Goal: Transaction & Acquisition: Obtain resource

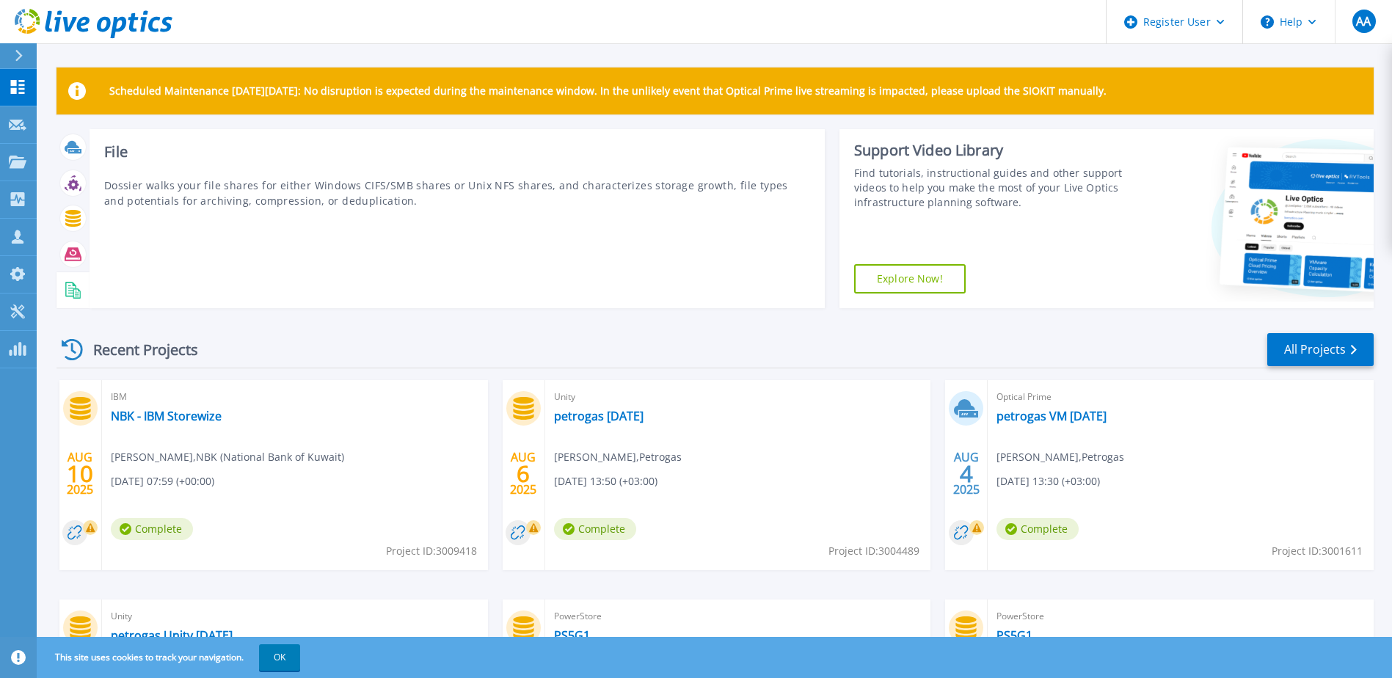
scroll to position [73, 0]
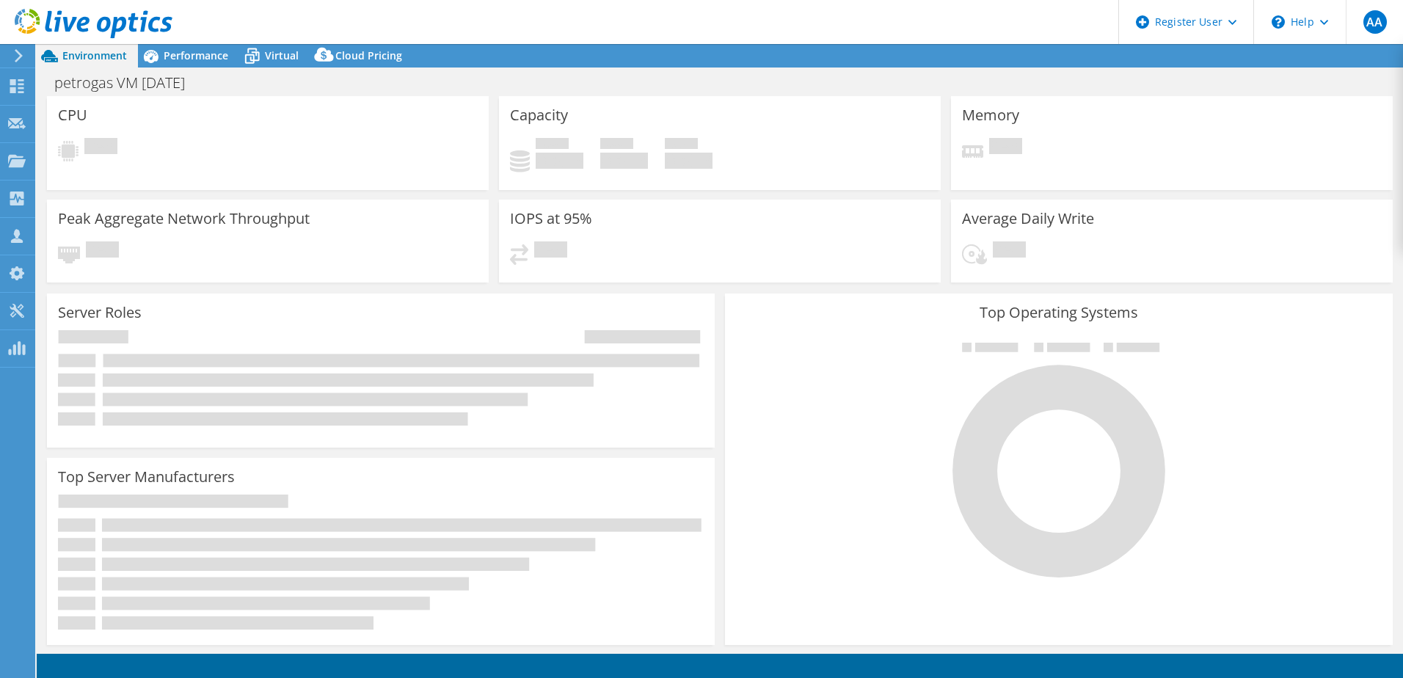
select select "USD"
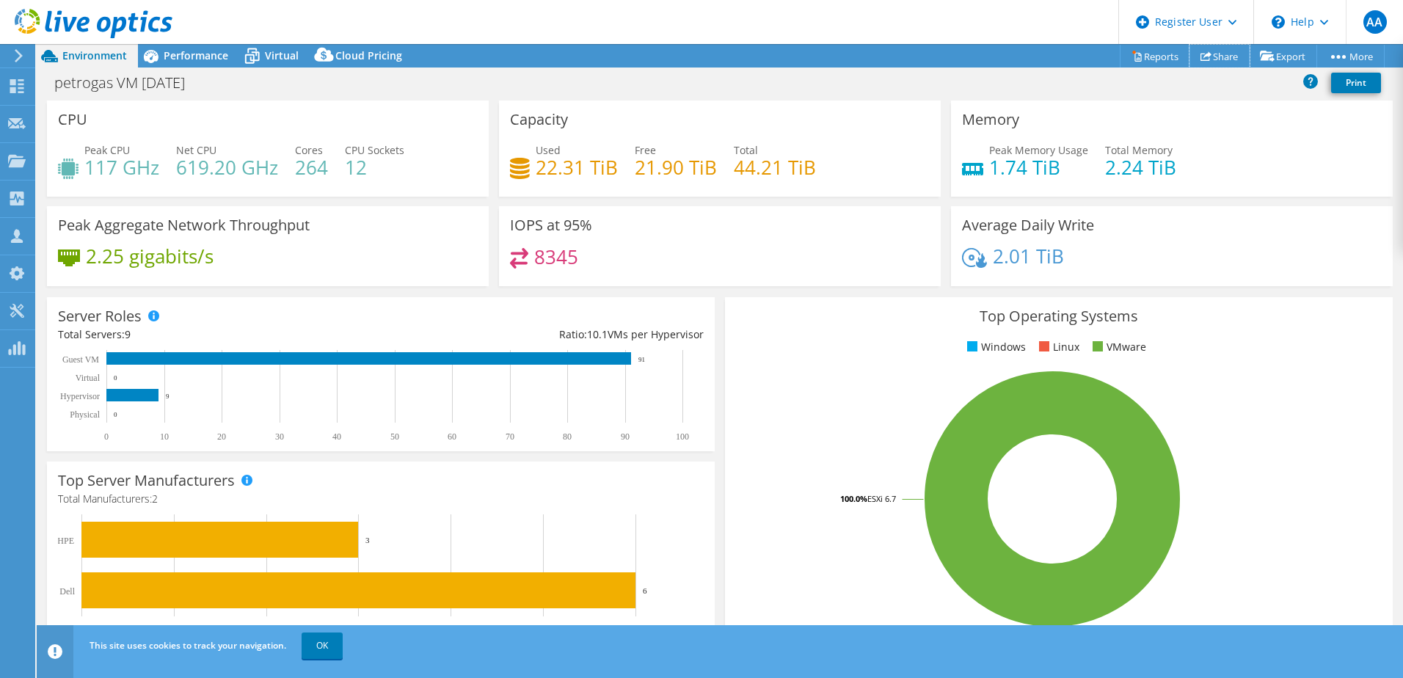
drag, startPoint x: 1221, startPoint y: 59, endPoint x: 1204, endPoint y: 62, distance: 17.0
click at [1222, 58] on link "Share" at bounding box center [1220, 56] width 60 height 23
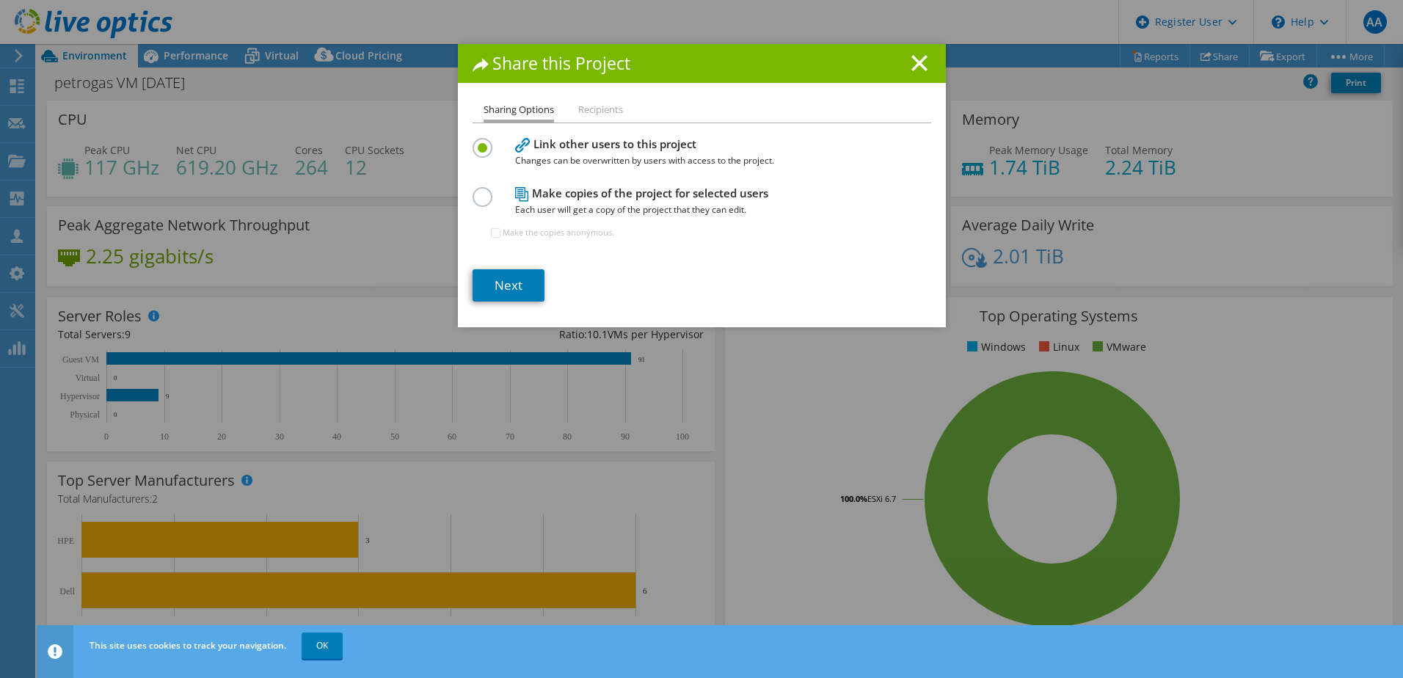
click at [586, 115] on li "Recipients" at bounding box center [600, 110] width 45 height 18
drag, startPoint x: 580, startPoint y: 101, endPoint x: 533, endPoint y: 197, distance: 107.3
click at [581, 101] on div "Share this Project Sharing Options Recipients Link other users to this project …" at bounding box center [702, 185] width 488 height 283
click at [512, 286] on link "Next" at bounding box center [509, 285] width 72 height 32
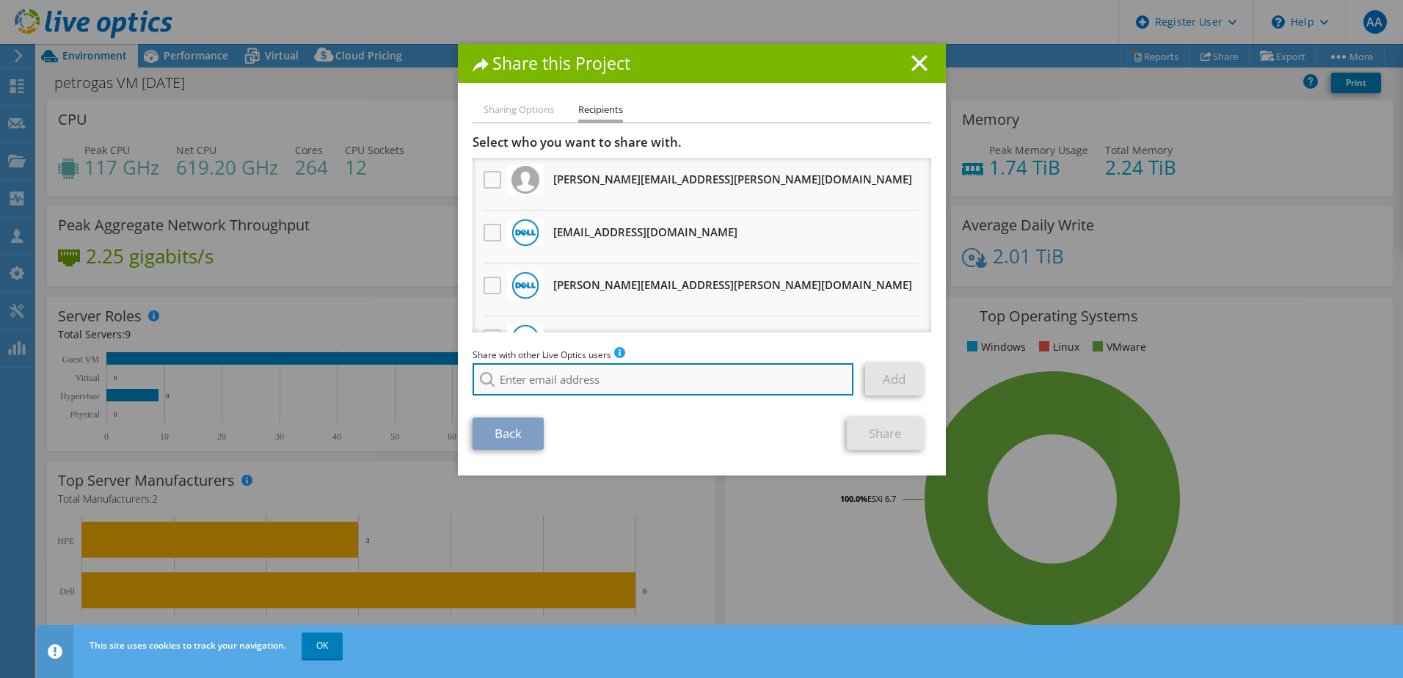
click at [573, 370] on input "search" at bounding box center [664, 379] width 382 height 32
click at [593, 296] on h3 "Youssef.Ghallab@dell.com Will receive an anonymous copy" at bounding box center [732, 284] width 359 height 23
click at [487, 291] on label at bounding box center [494, 286] width 21 height 18
click at [0, 0] on input "checkbox" at bounding box center [0, 0] width 0 height 0
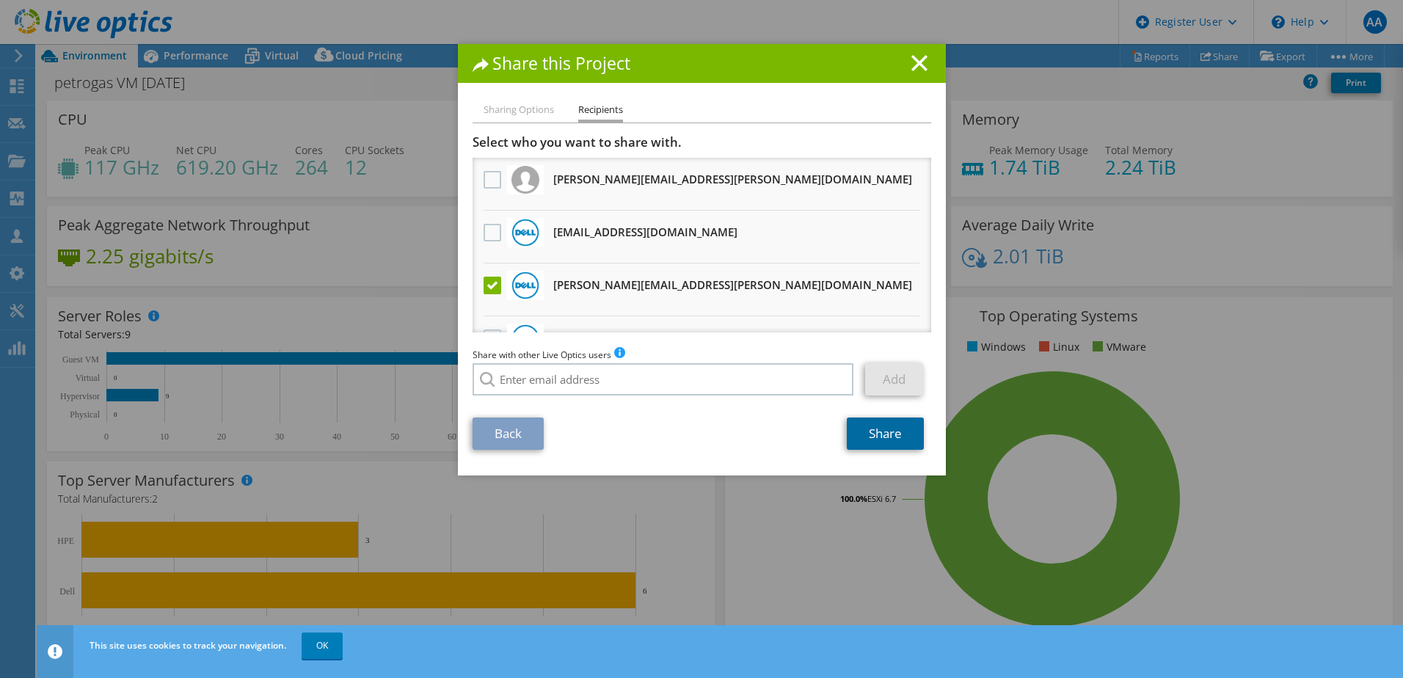
click at [882, 434] on link "Share" at bounding box center [885, 434] width 77 height 32
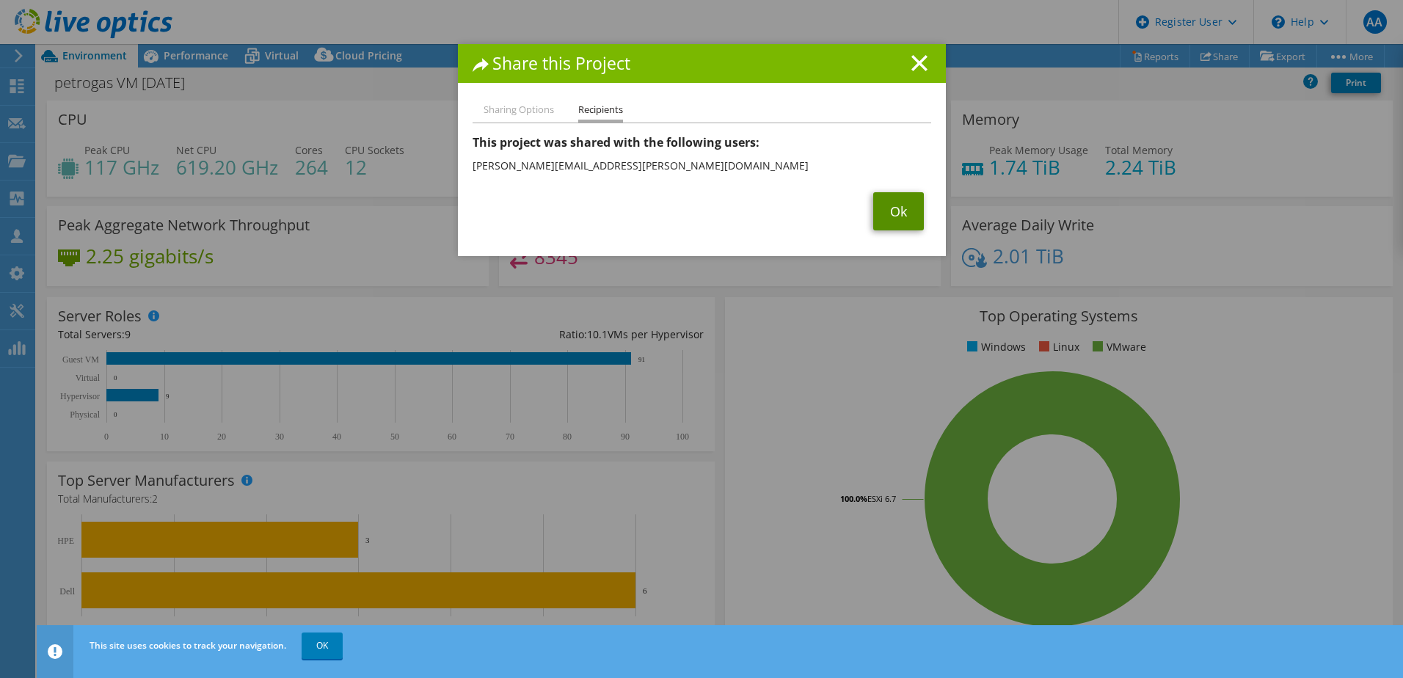
click at [891, 211] on link "Ok" at bounding box center [898, 211] width 51 height 38
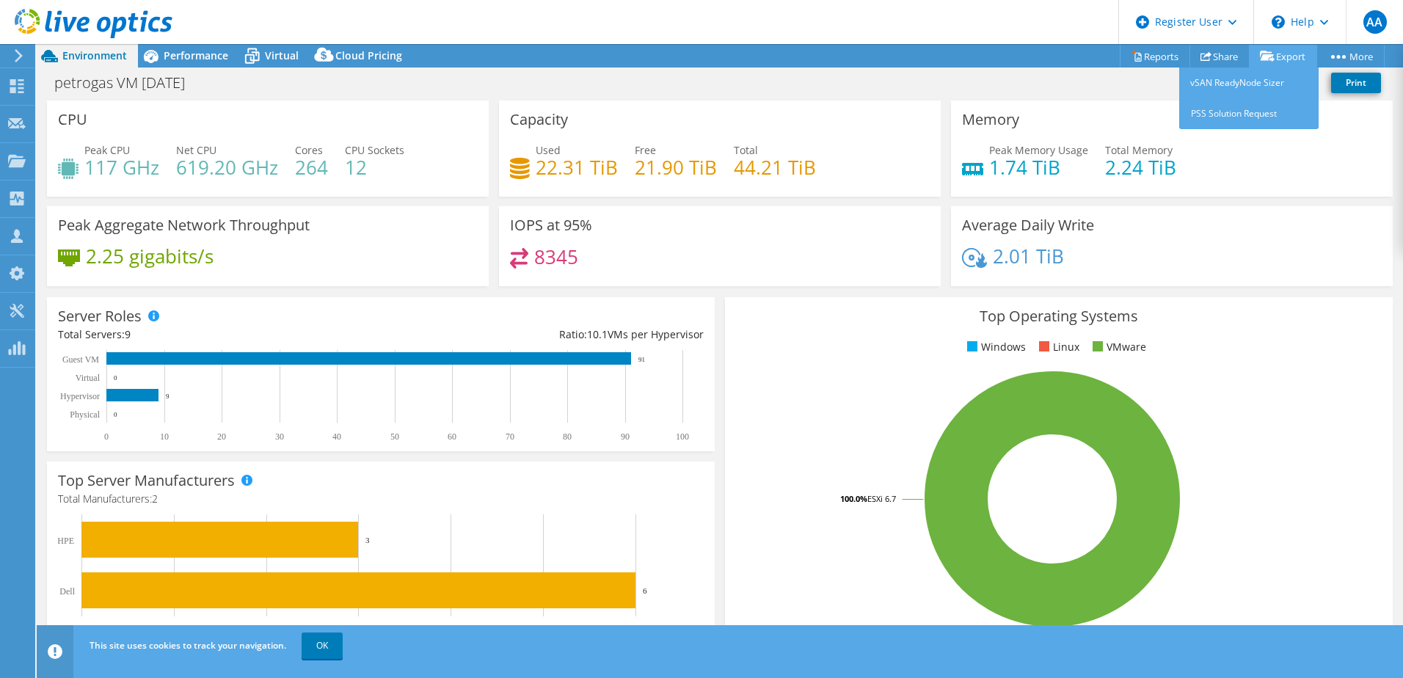
click at [1270, 48] on link "Export" at bounding box center [1283, 56] width 68 height 23
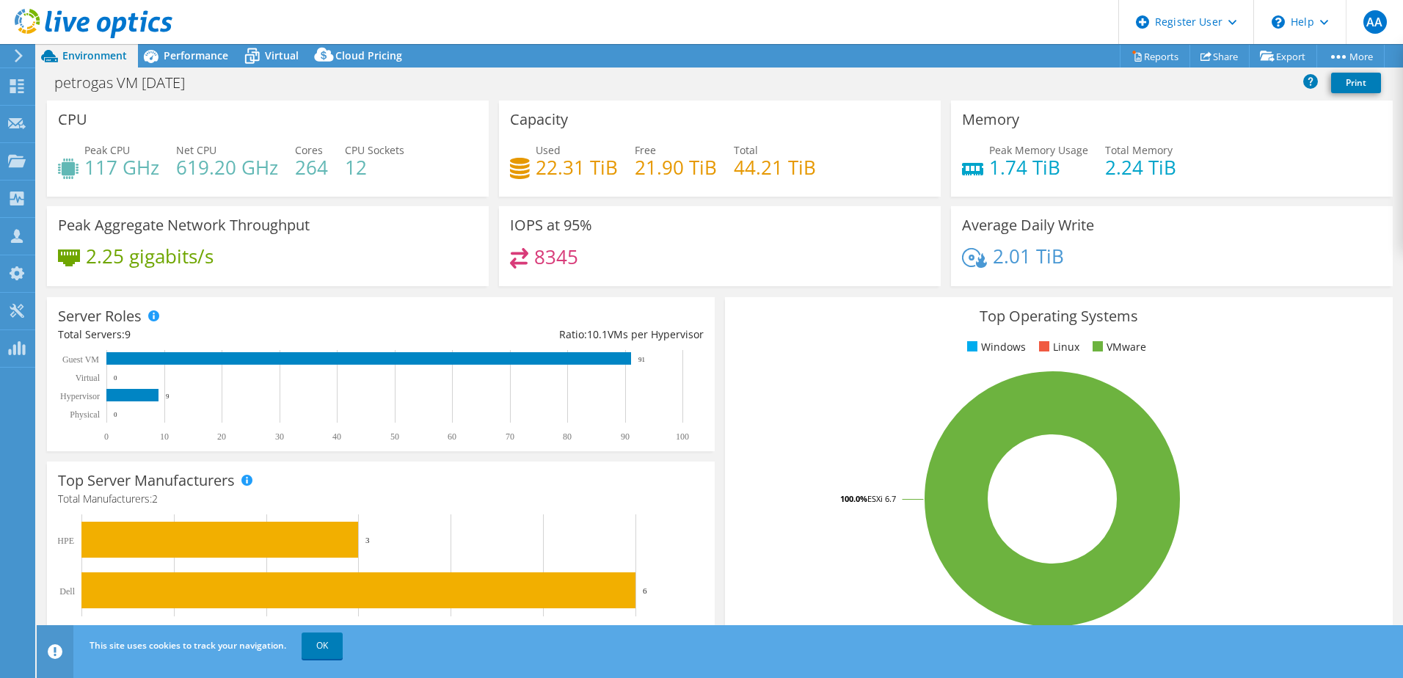
click at [812, 91] on div "petrogas VM 8-4-2025 Print" at bounding box center [720, 82] width 1366 height 27
click at [261, 59] on icon at bounding box center [252, 56] width 26 height 26
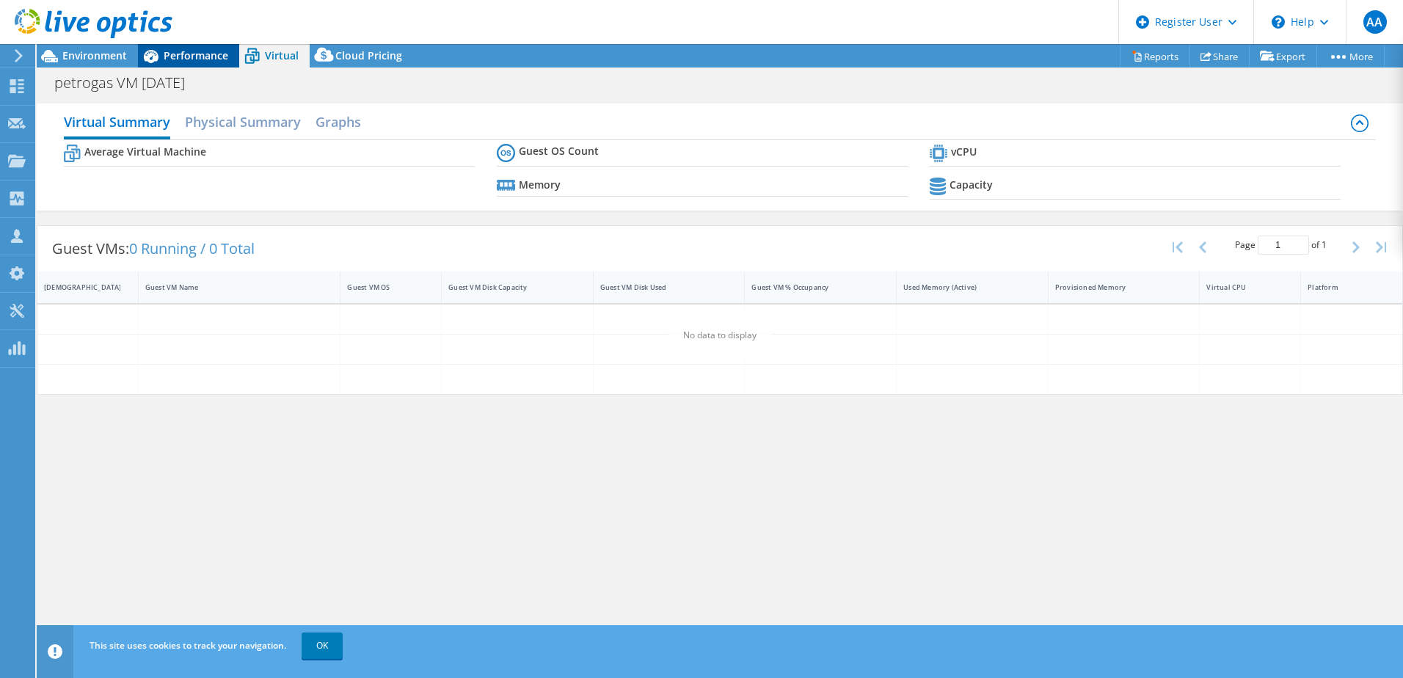
click at [200, 60] on span "Performance" at bounding box center [196, 55] width 65 height 14
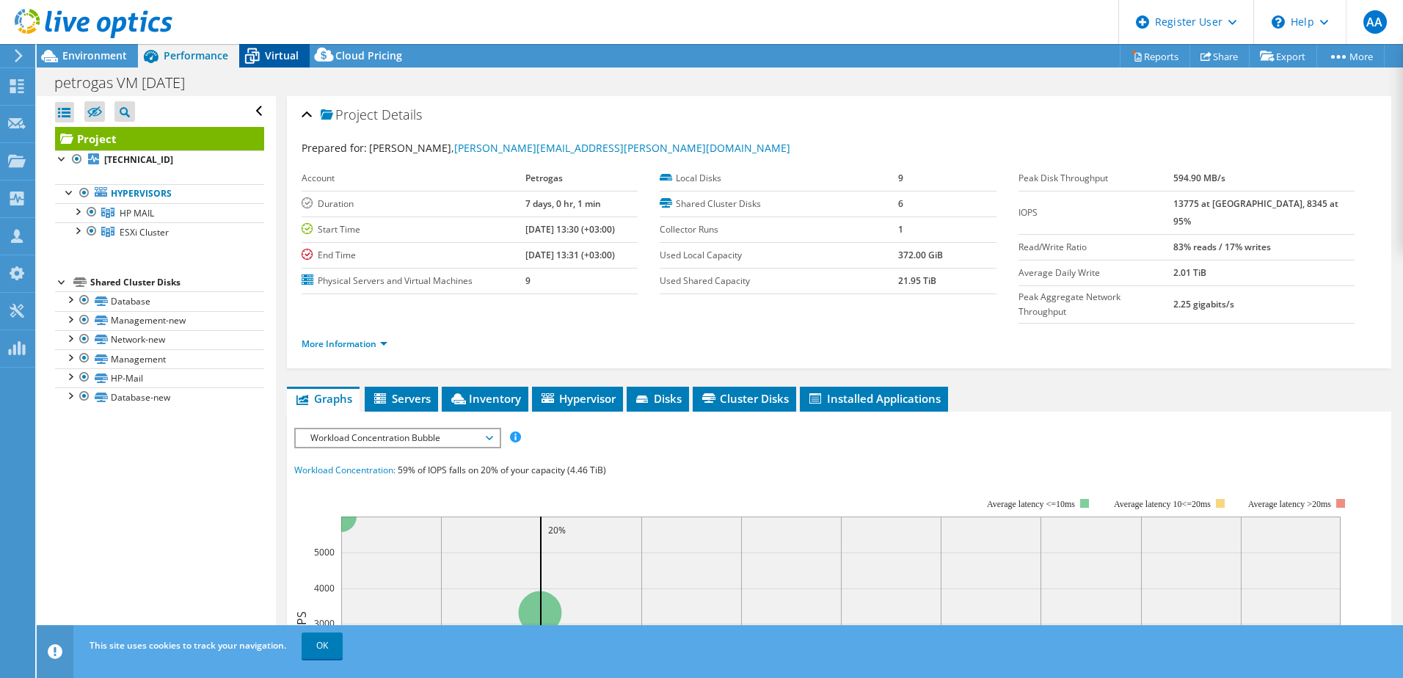
click at [252, 57] on icon at bounding box center [252, 56] width 26 height 26
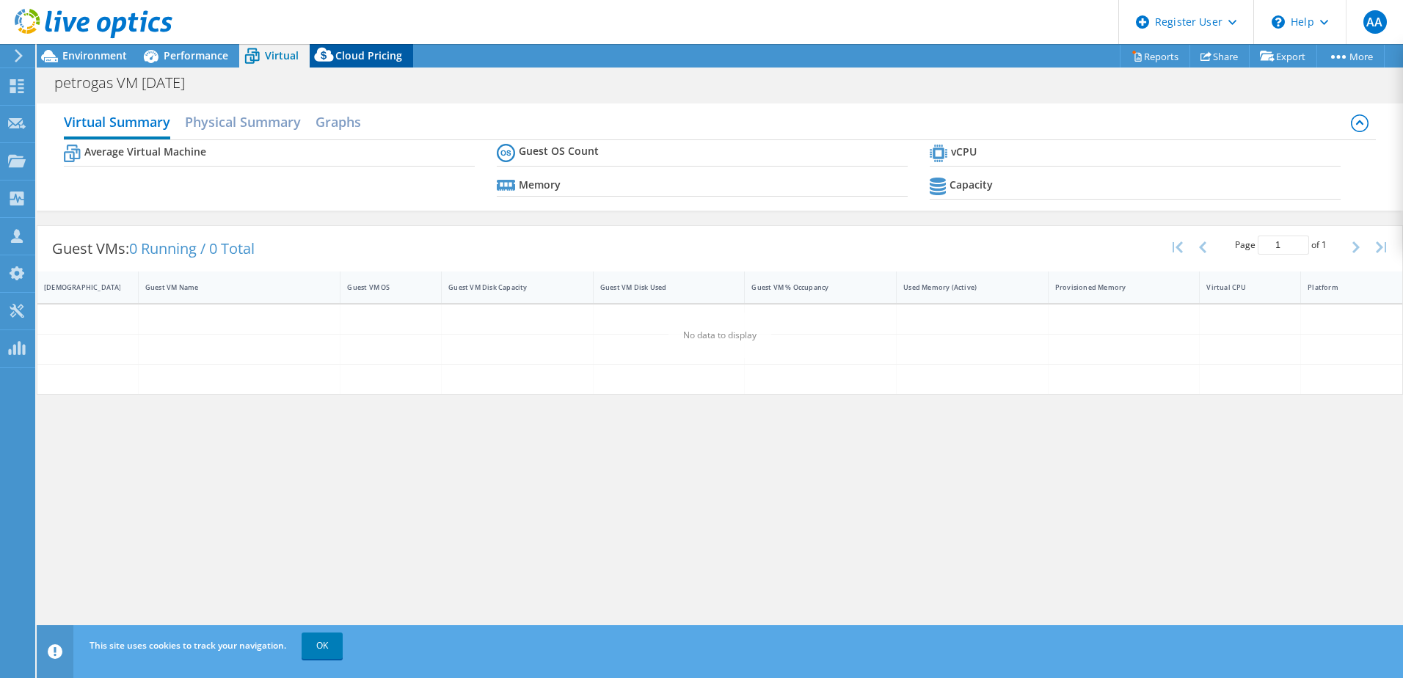
click at [351, 47] on div "Cloud Pricing" at bounding box center [361, 55] width 103 height 23
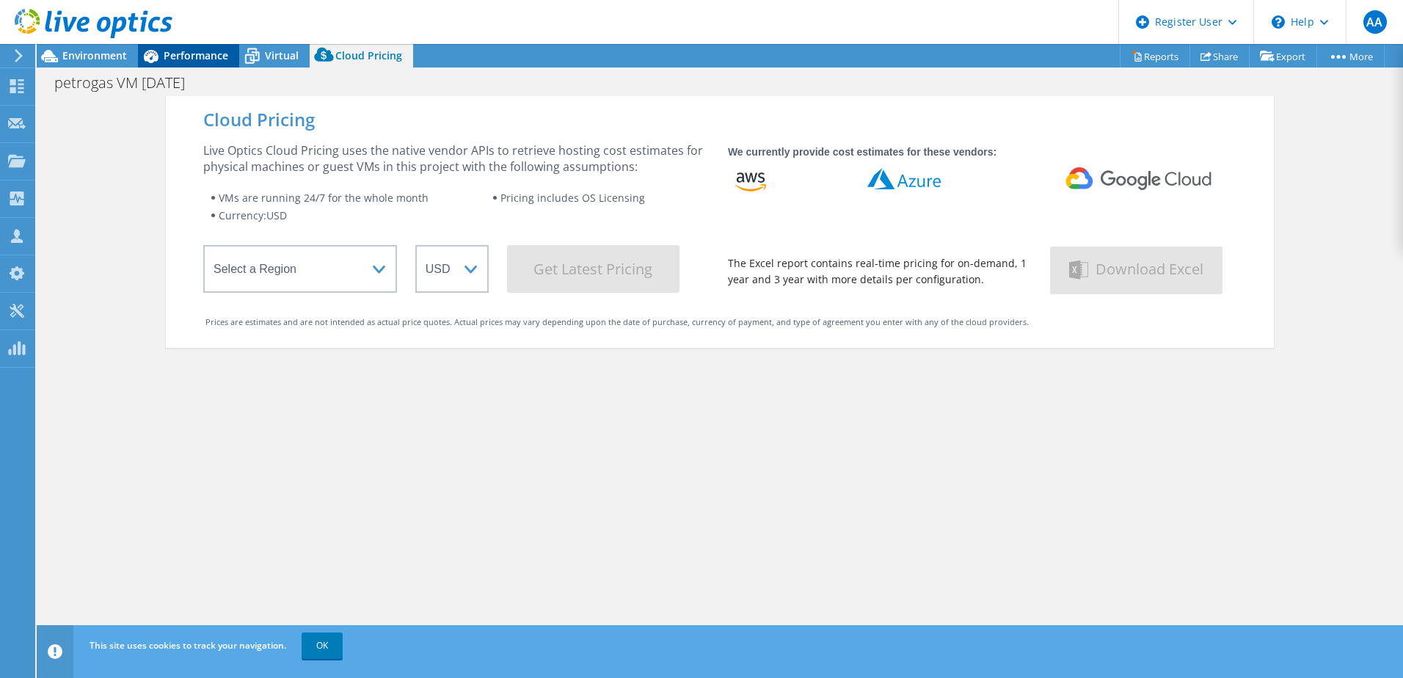
click at [194, 63] on div "Performance" at bounding box center [188, 55] width 101 height 23
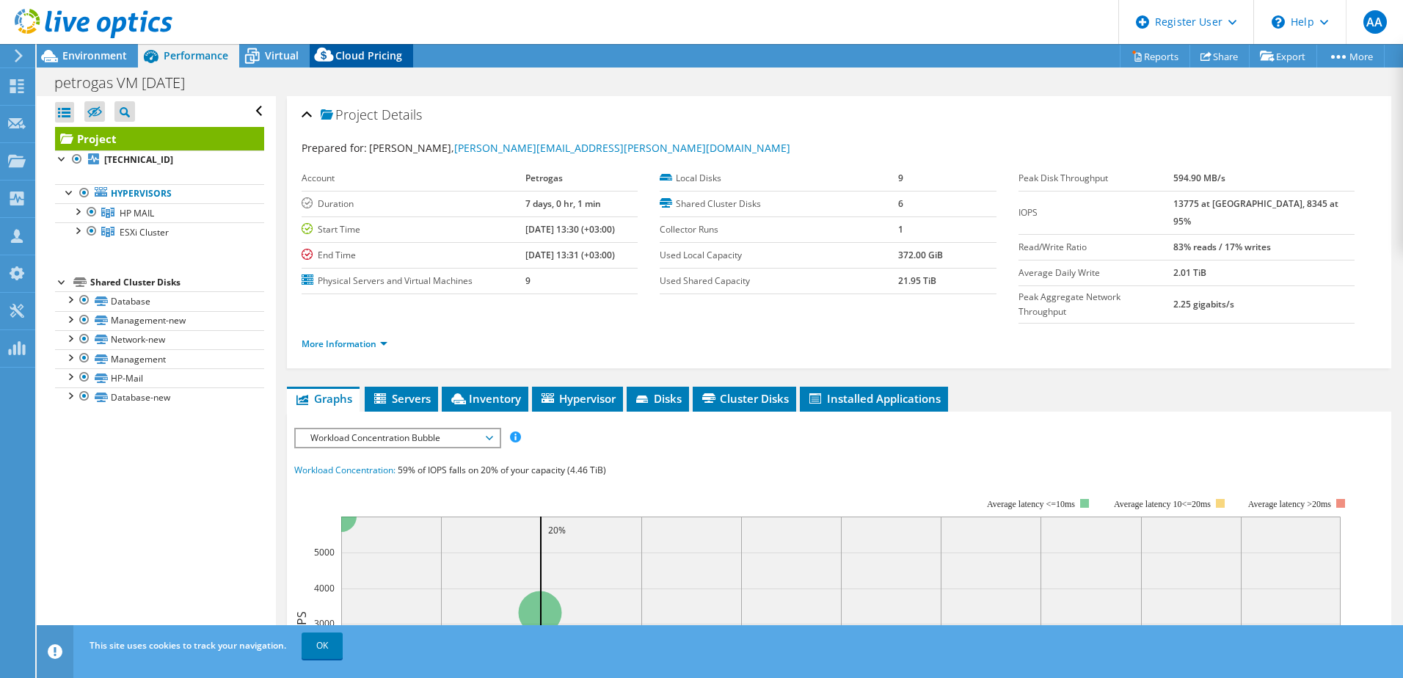
click at [339, 57] on span "Cloud Pricing" at bounding box center [368, 55] width 67 height 14
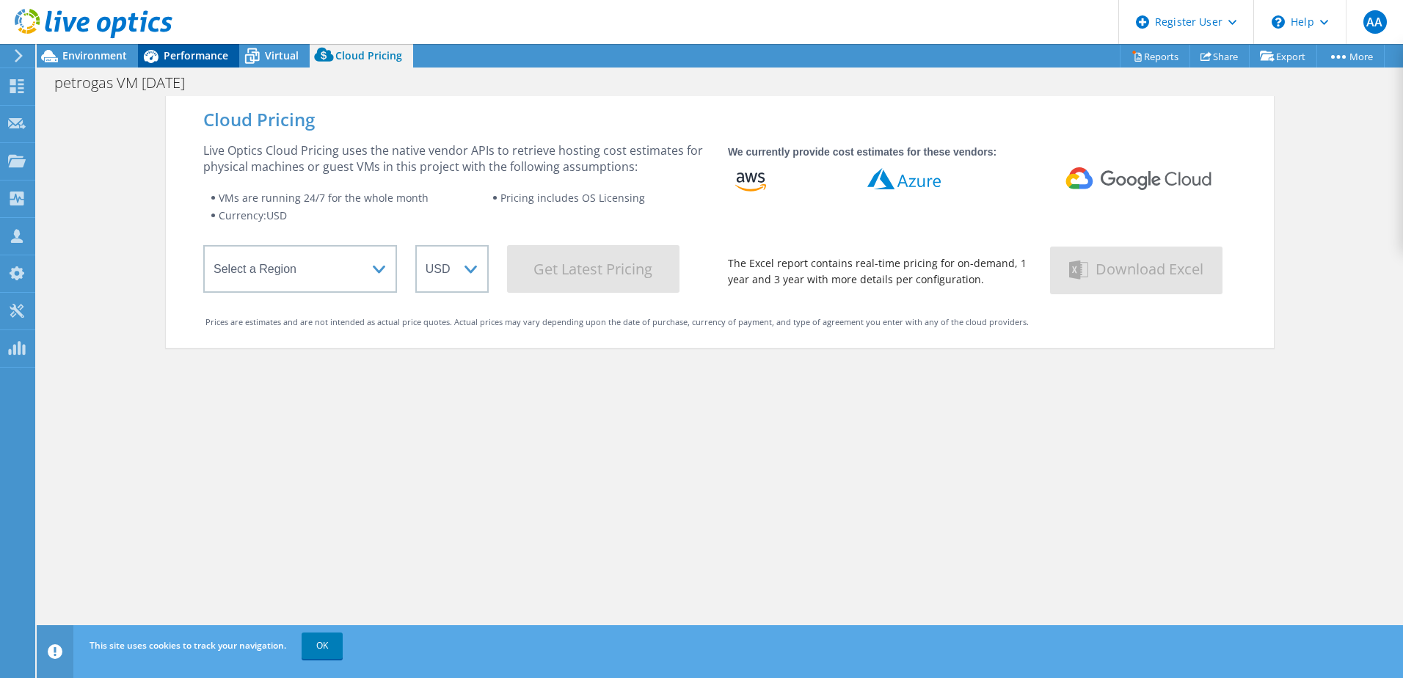
click at [202, 47] on div "Performance" at bounding box center [188, 55] width 101 height 23
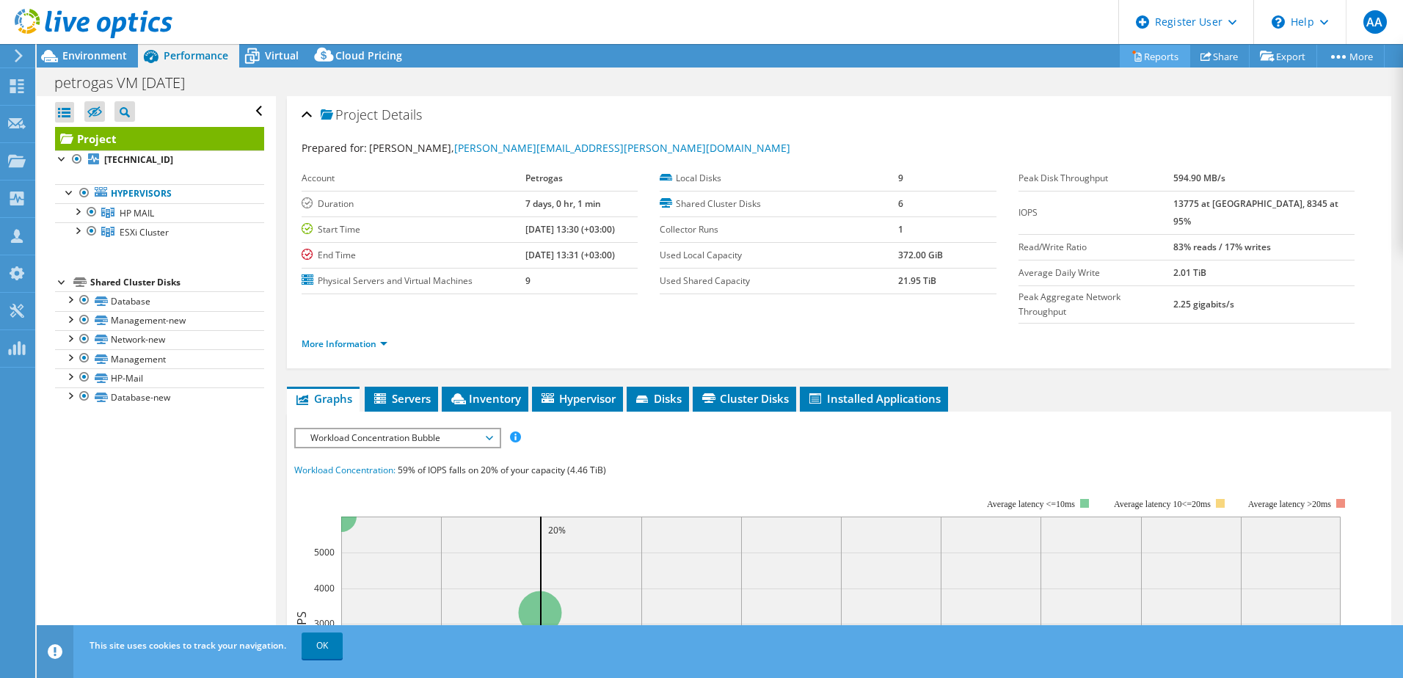
click at [1170, 58] on link "Reports" at bounding box center [1155, 56] width 70 height 23
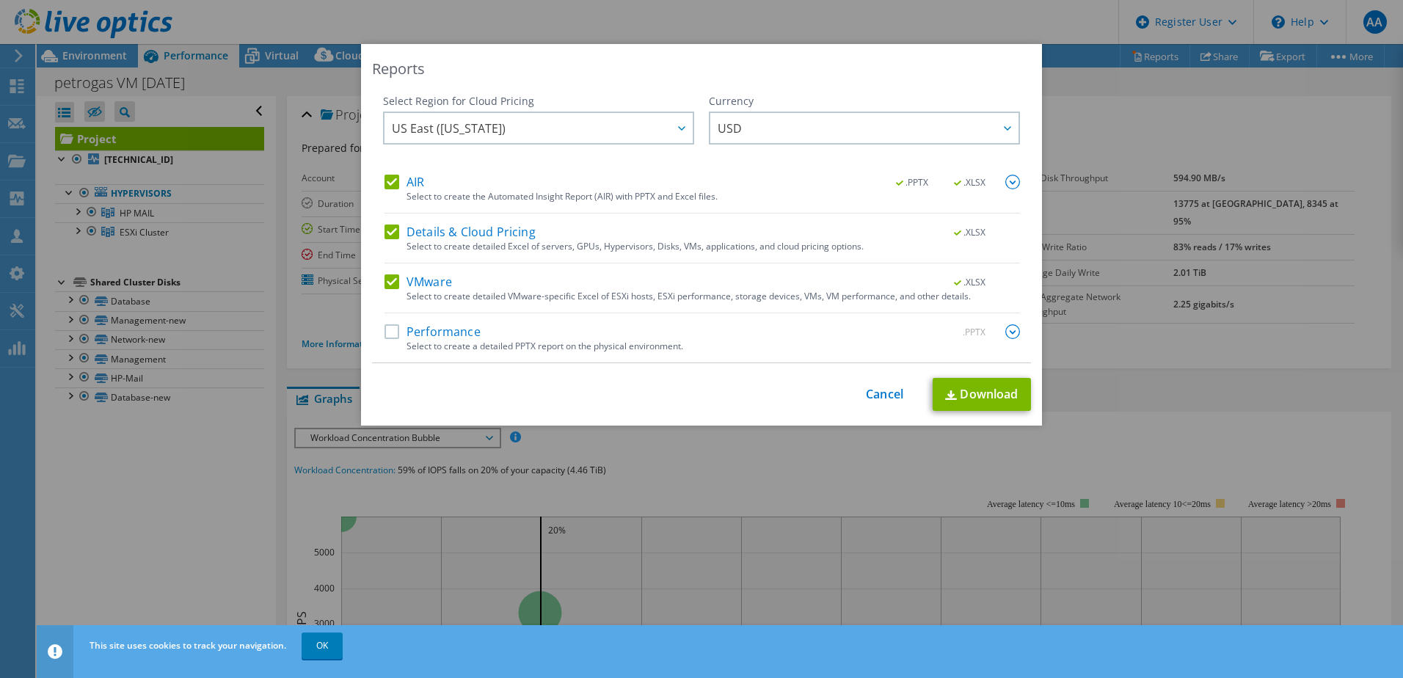
click at [501, 327] on div "Performance .PPTX" at bounding box center [703, 332] width 636 height 17
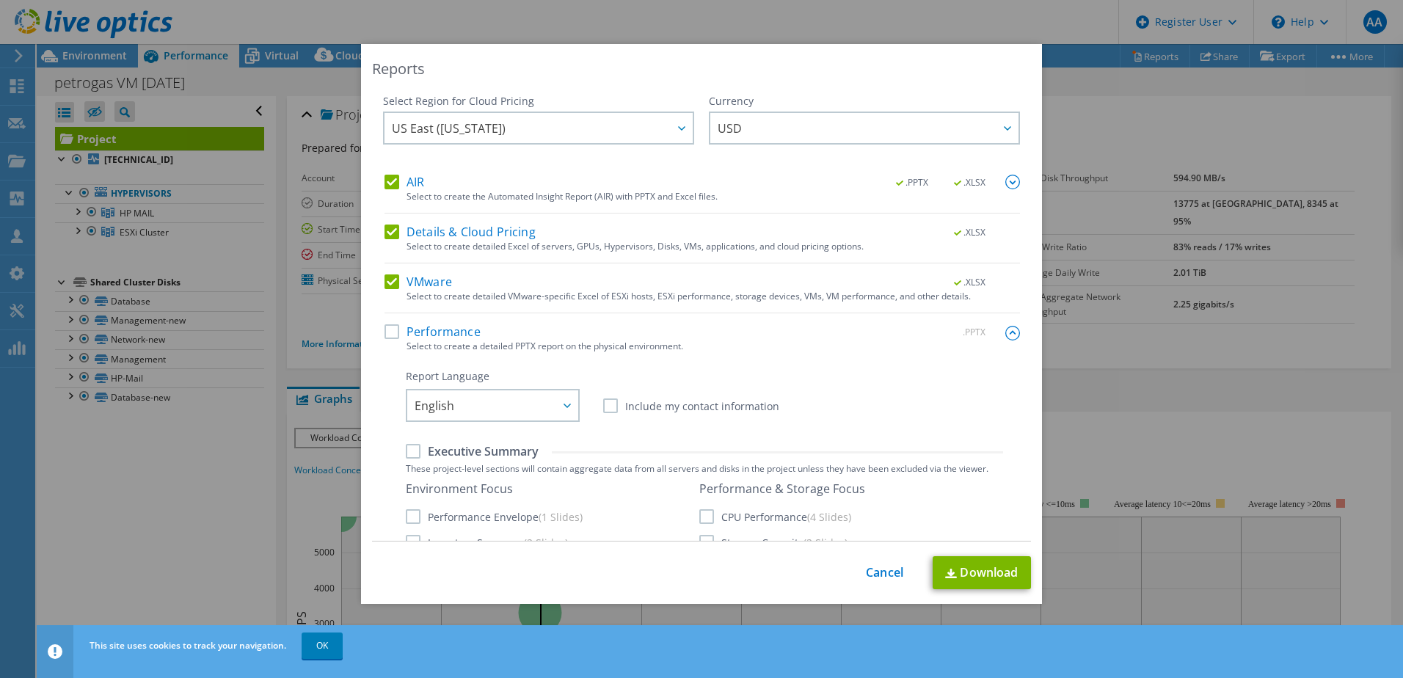
click at [379, 329] on div "Select Region for Cloud Pricing Asia Pacific (Hong Kong) Asia Pacific (Mumbai) …" at bounding box center [701, 318] width 659 height 448
click at [391, 331] on label "Performance" at bounding box center [433, 331] width 96 height 15
click at [0, 0] on input "Performance" at bounding box center [0, 0] width 0 height 0
click at [385, 225] on label "Details & Cloud Pricing" at bounding box center [460, 232] width 151 height 15
click at [0, 0] on input "Details & Cloud Pricing" at bounding box center [0, 0] width 0 height 0
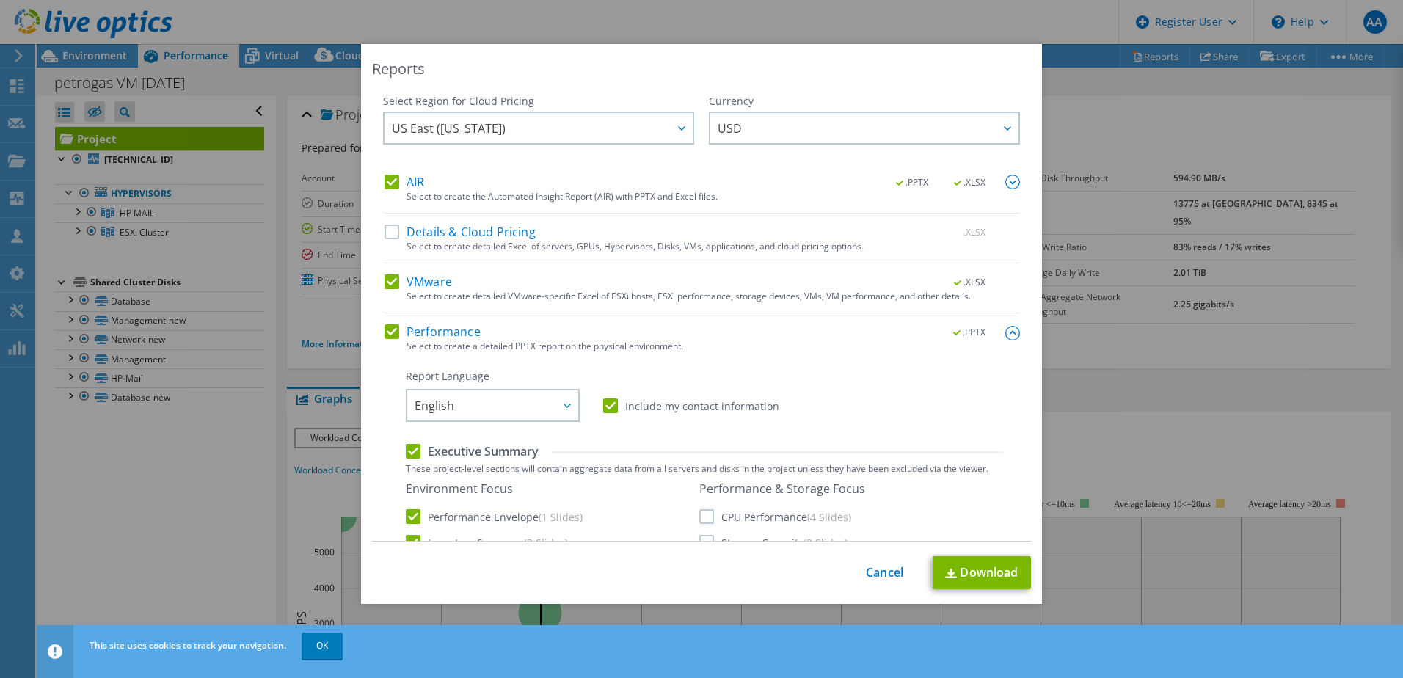
click at [388, 296] on div "VMware .XLSX Select to create detailed VMware-specific Excel of ESXi hosts, ESX…" at bounding box center [703, 293] width 636 height 39
click at [385, 277] on label "VMware" at bounding box center [419, 281] width 68 height 15
click at [0, 0] on input "VMware" at bounding box center [0, 0] width 0 height 0
click at [390, 181] on label "AIR" at bounding box center [405, 182] width 40 height 15
click at [0, 0] on input "AIR" at bounding box center [0, 0] width 0 height 0
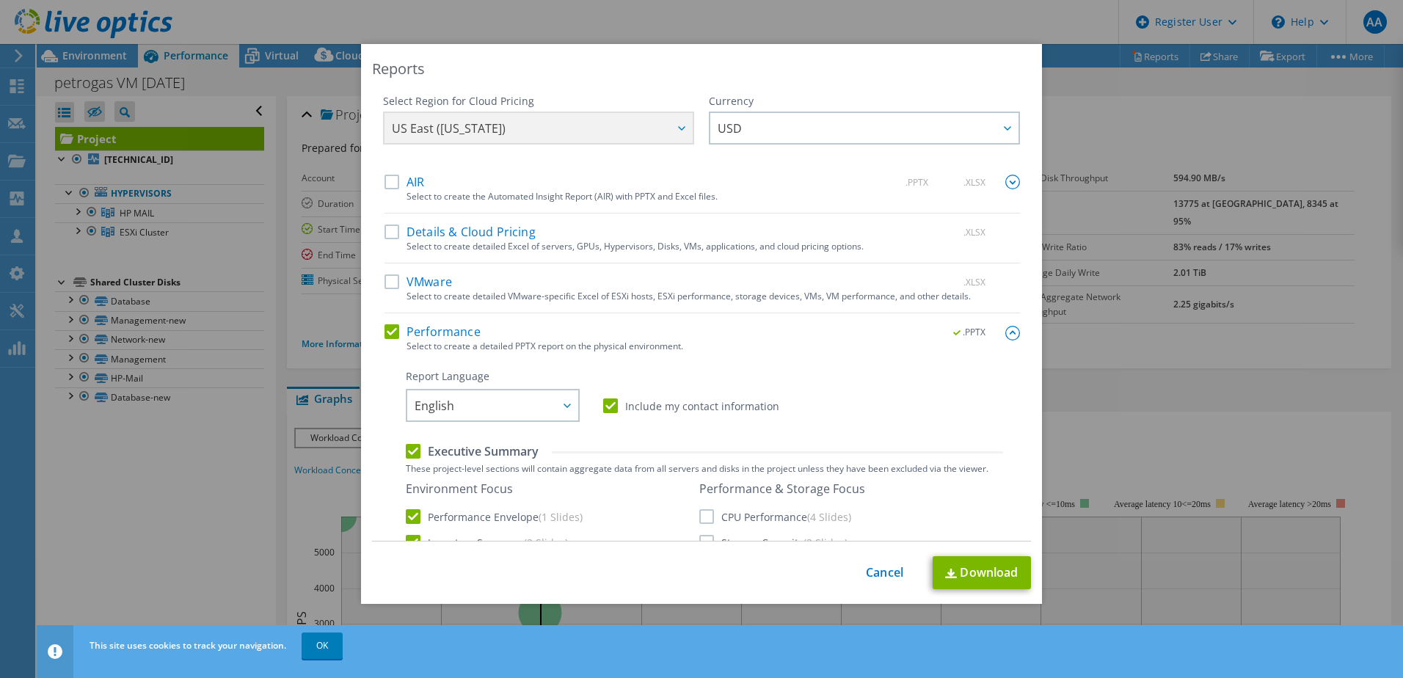
click at [392, 187] on label "AIR" at bounding box center [405, 182] width 40 height 15
click at [0, 0] on input "AIR" at bounding box center [0, 0] width 0 height 0
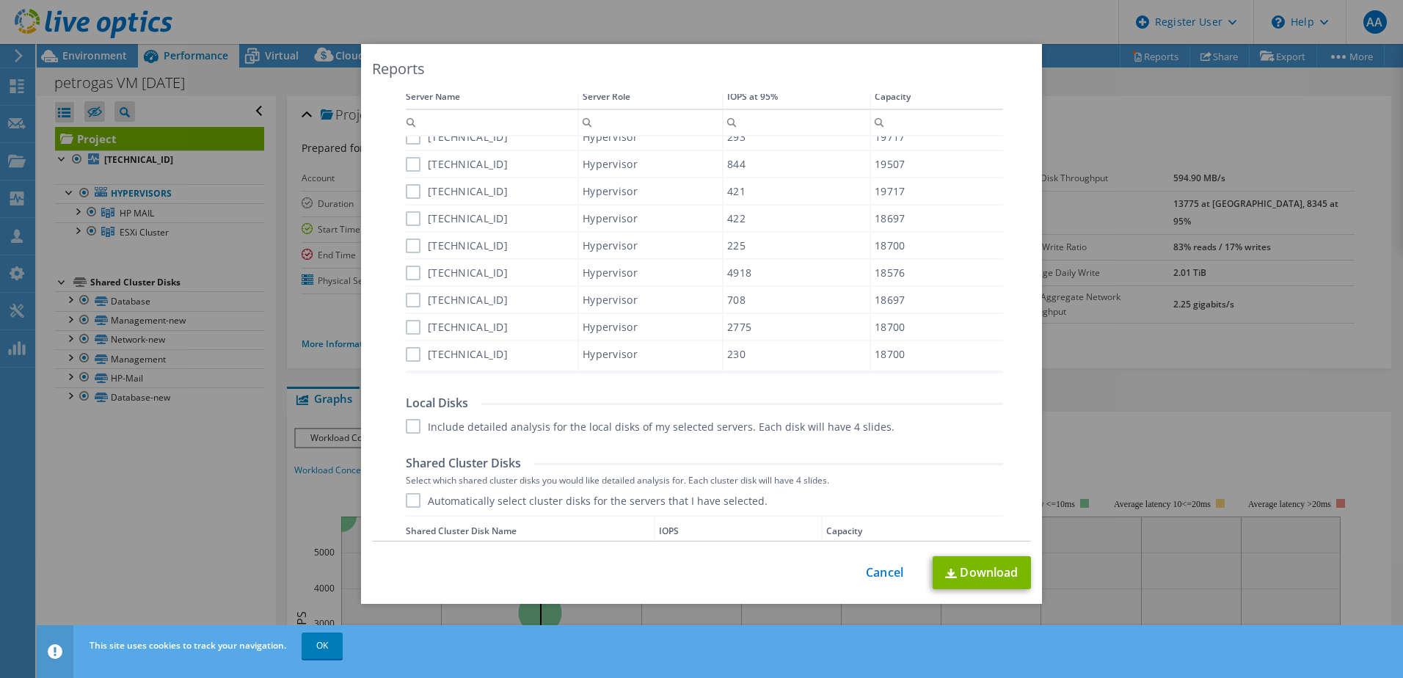
scroll to position [587, 0]
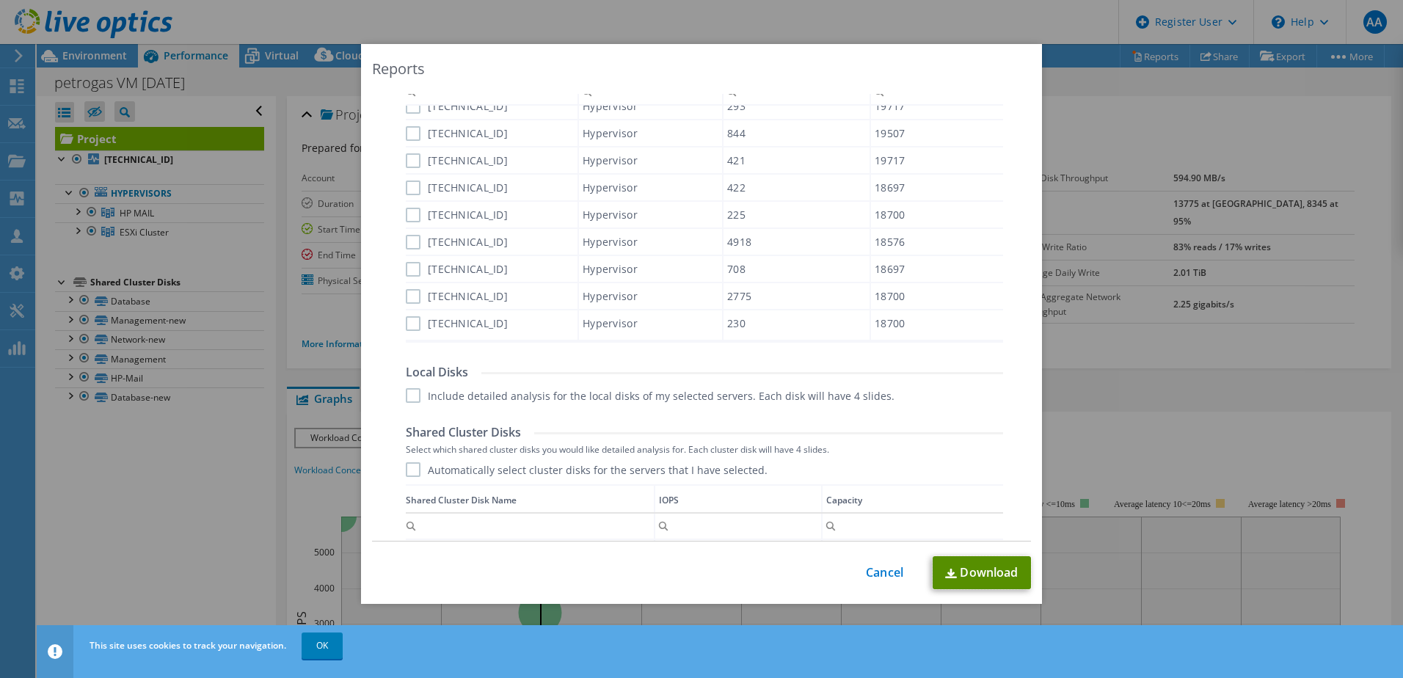
click at [975, 569] on link "Download" at bounding box center [982, 572] width 98 height 33
click at [886, 562] on div "This process may take a while, please wait... Cancel Download" at bounding box center [701, 572] width 659 height 33
click at [885, 569] on link "Cancel" at bounding box center [884, 573] width 37 height 14
